Goal: Transaction & Acquisition: Purchase product/service

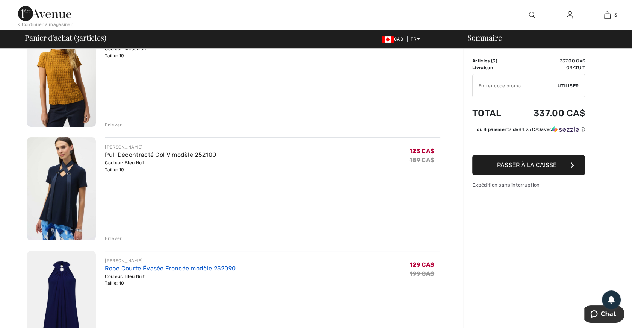
scroll to position [102, 0]
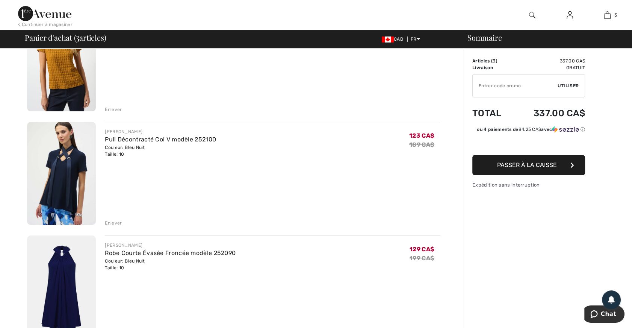
click at [106, 222] on div "Enlever" at bounding box center [113, 223] width 17 height 7
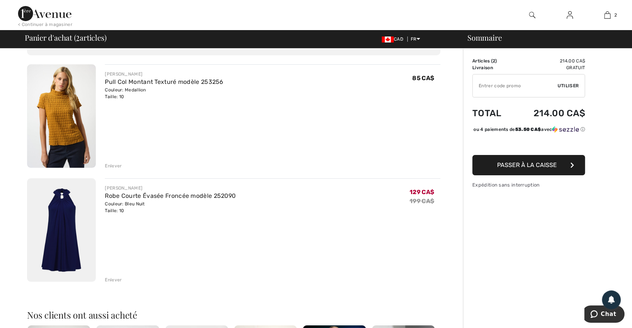
scroll to position [34, 0]
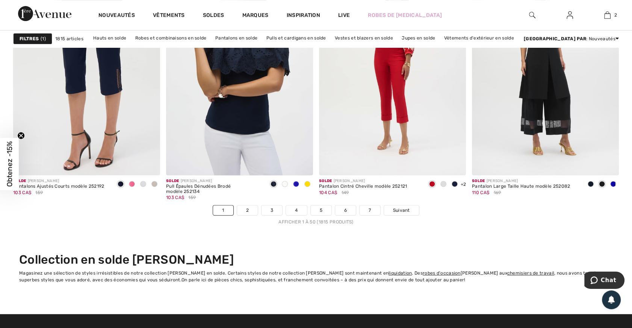
scroll to position [3862, 0]
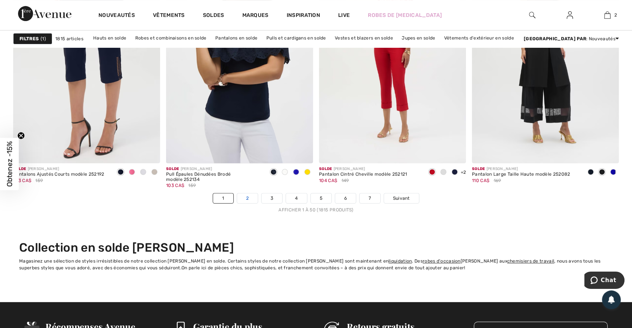
click at [248, 197] on link "2" at bounding box center [247, 198] width 21 height 10
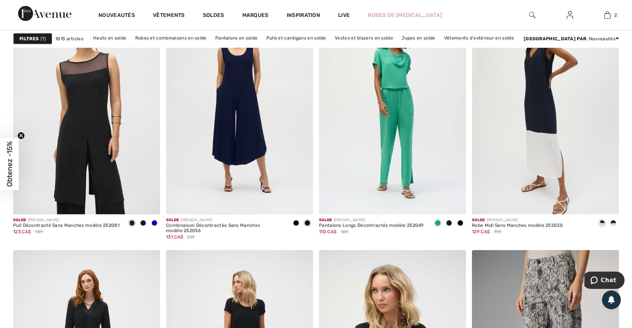
scroll to position [2700, 0]
